Goal: Task Accomplishment & Management: Manage account settings

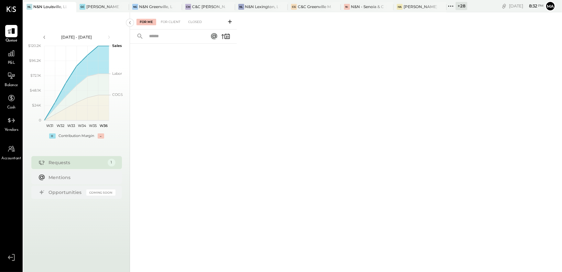
click at [459, 5] on div "+ 28" at bounding box center [462, 6] width 12 height 8
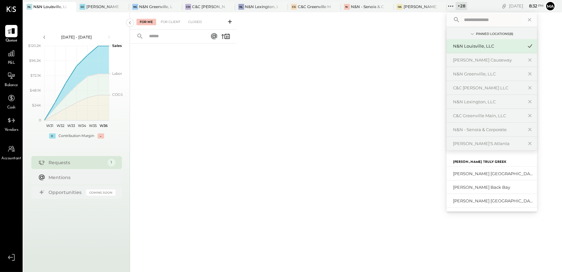
type input "*"
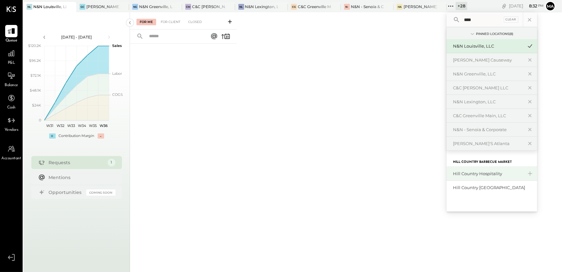
type input "****"
click at [484, 175] on div "Hill Country Hospitality" at bounding box center [488, 173] width 70 height 6
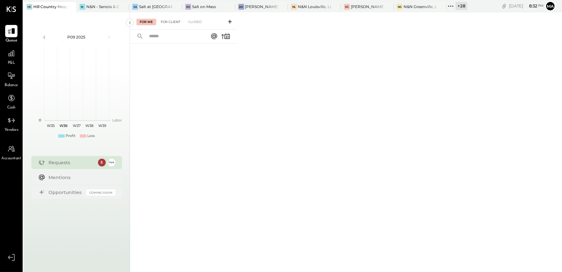
click at [169, 20] on div "For Client" at bounding box center [170, 22] width 26 height 6
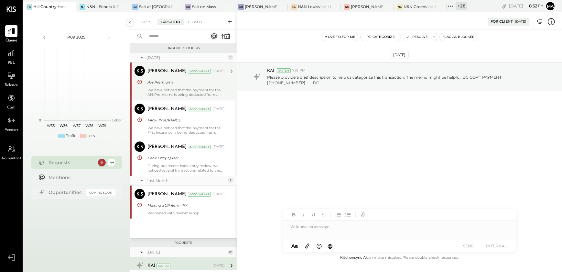
click at [172, 90] on div "We have noticed that the payment for the AH-Premiums is being deducted from Dim…" at bounding box center [185, 92] width 77 height 9
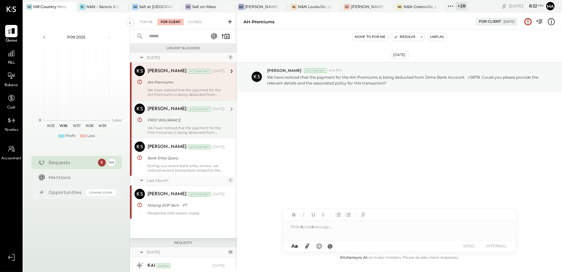
click at [180, 129] on div "We have noticed that the payment for the First Insurance is being deducted from…" at bounding box center [185, 129] width 77 height 9
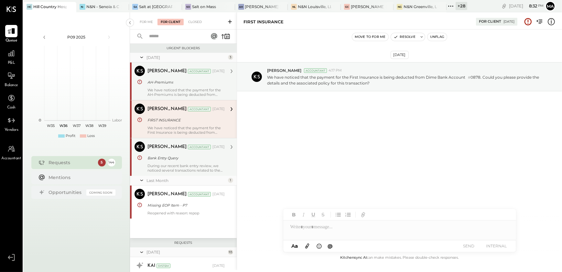
click at [179, 166] on div "During our recent bank entry review, we noticed several transactions related to…" at bounding box center [185, 167] width 77 height 9
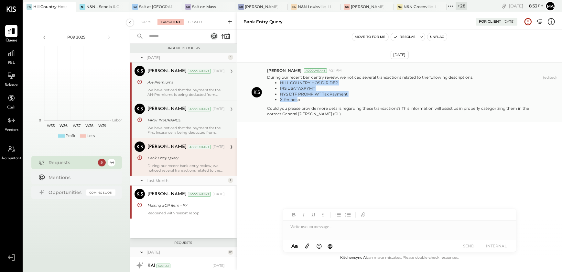
drag, startPoint x: 280, startPoint y: 82, endPoint x: 297, endPoint y: 102, distance: 26.3
click at [297, 102] on ul "HILL COUNTRY HOS DIR DEP IRS USATAXPYMT NYS DTF PROMP WT Tax Payment X-fer hosp" at bounding box center [403, 91] width 273 height 22
click at [389, 89] on li "IRS USATAXPYMT" at bounding box center [410, 87] width 260 height 5
click at [184, 128] on div "We have noticed that the payment for the First Insurance is being deducted from…" at bounding box center [185, 129] width 77 height 9
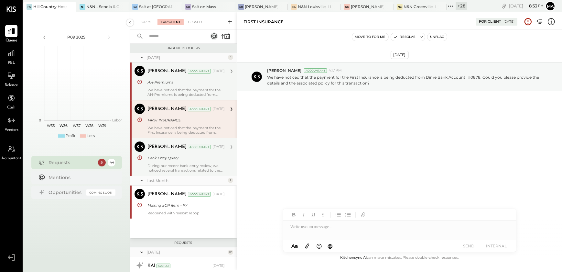
click at [174, 89] on div "We have noticed that the payment for the AH-Premiums is being deducted from Dim…" at bounding box center [185, 92] width 77 height 9
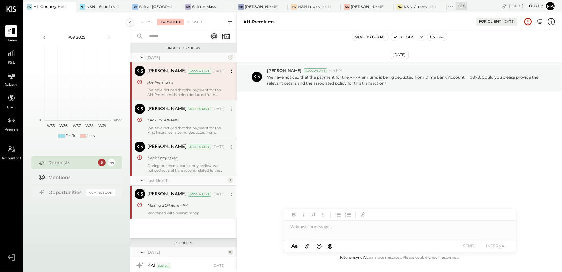
click at [168, 202] on div "Missing EOP Item - P7" at bounding box center [184, 205] width 75 height 6
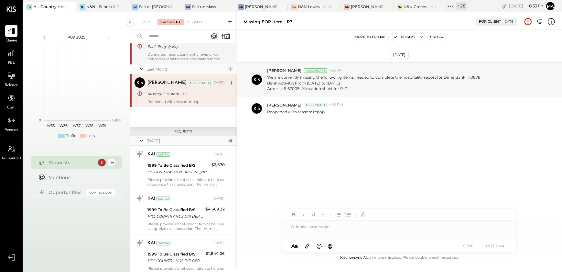
scroll to position [117, 0]
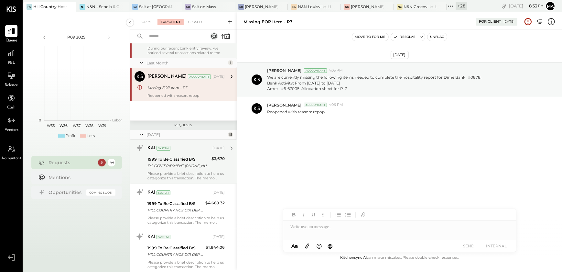
click at [175, 173] on div "Please provide a brief description to help us categorize this transaction. The …" at bounding box center [185, 175] width 77 height 9
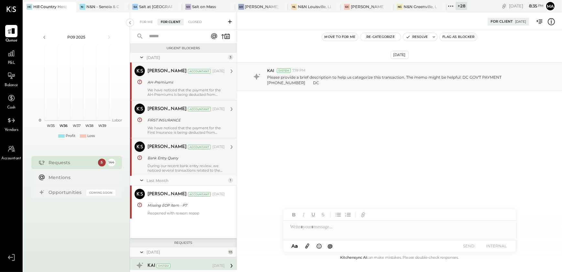
click at [228, 23] on icon at bounding box center [230, 21] width 6 height 6
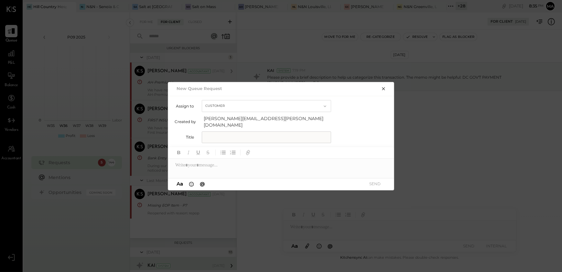
click at [384, 89] on button "button" at bounding box center [383, 88] width 9 height 7
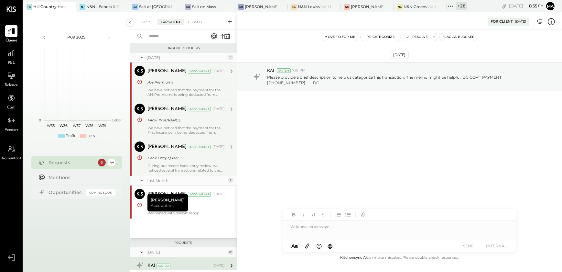
click at [201, 81] on div "AH-Premiums" at bounding box center [184, 82] width 75 height 6
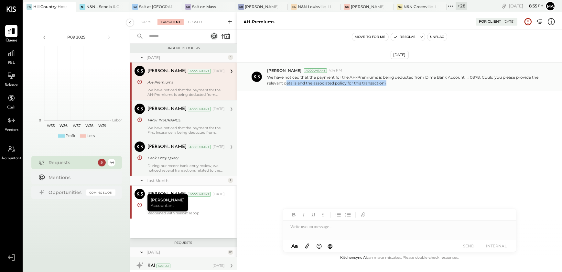
drag, startPoint x: 287, startPoint y: 82, endPoint x: 417, endPoint y: 91, distance: 129.3
click at [417, 91] on div "[PERSON_NAME] Accountant 4:14 PM We have noticed that the payment for the AH-Pr…" at bounding box center [399, 76] width 325 height 29
click at [166, 128] on div "We have noticed that the payment for the First Insurance is being deducted from…" at bounding box center [185, 129] width 77 height 9
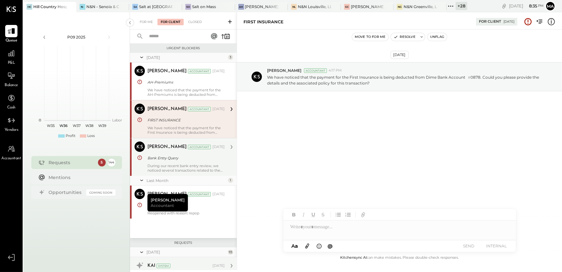
click at [200, 155] on div "Bank Entry Query" at bounding box center [184, 158] width 75 height 6
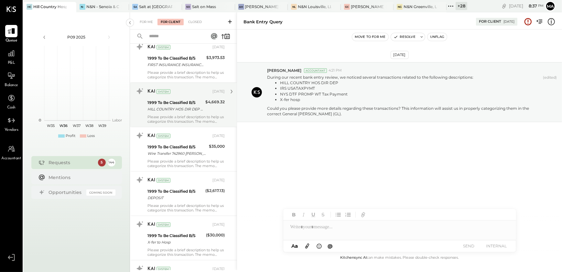
scroll to position [529, 0]
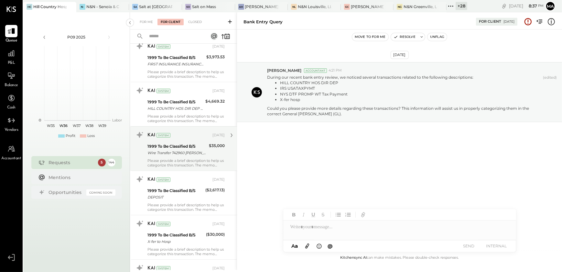
click at [176, 148] on div "1999 To Be Classified B/S" at bounding box center [177, 146] width 60 height 6
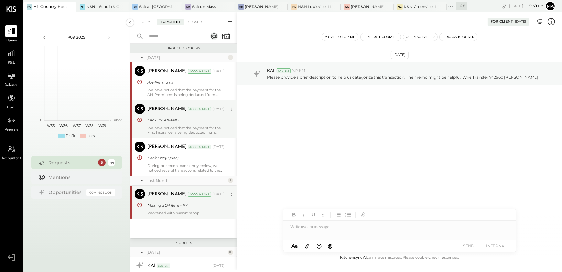
click at [173, 214] on div "Reopened with reason: repop" at bounding box center [185, 213] width 77 height 5
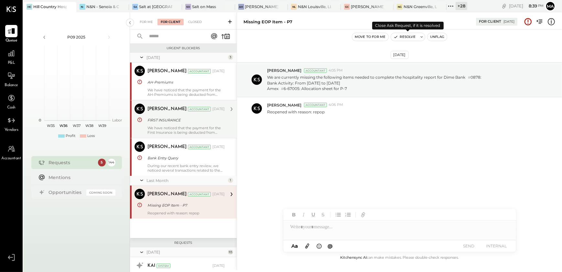
click at [401, 34] on button "Resolve" at bounding box center [404, 37] width 27 height 8
